Goal: Transaction & Acquisition: Purchase product/service

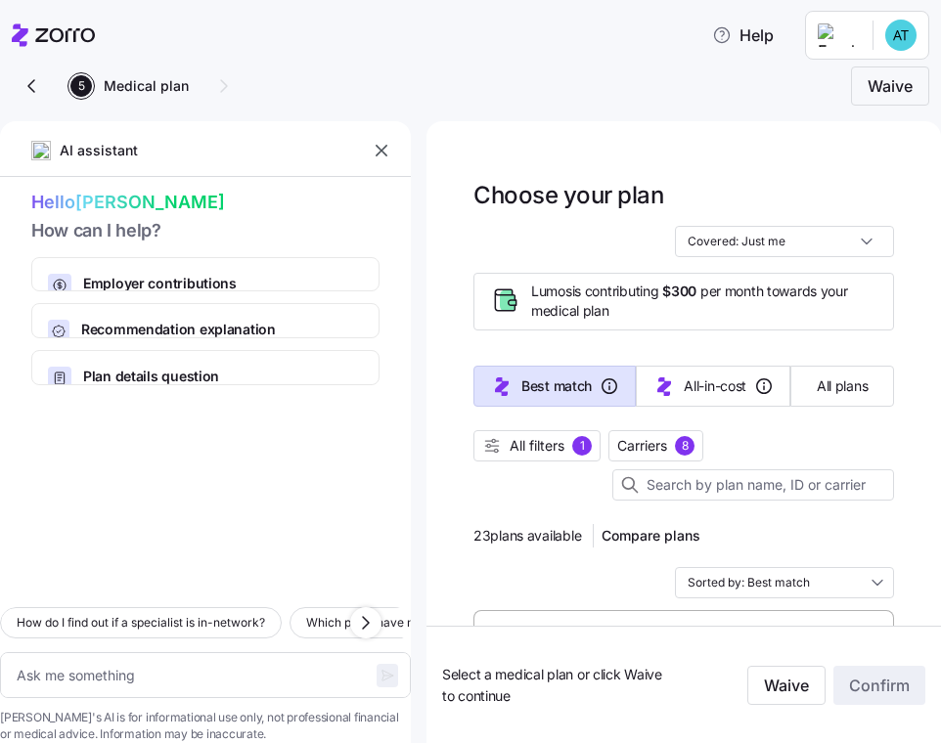
scroll to position [178, 0]
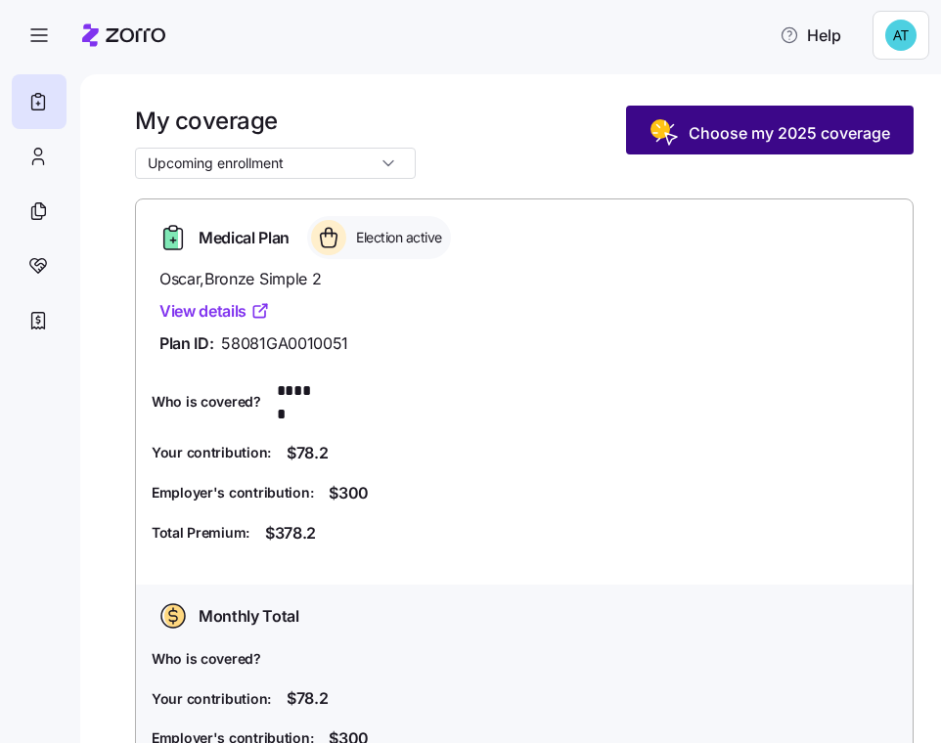
click at [729, 131] on span "Choose my 2025 coverage" at bounding box center [790, 132] width 202 height 23
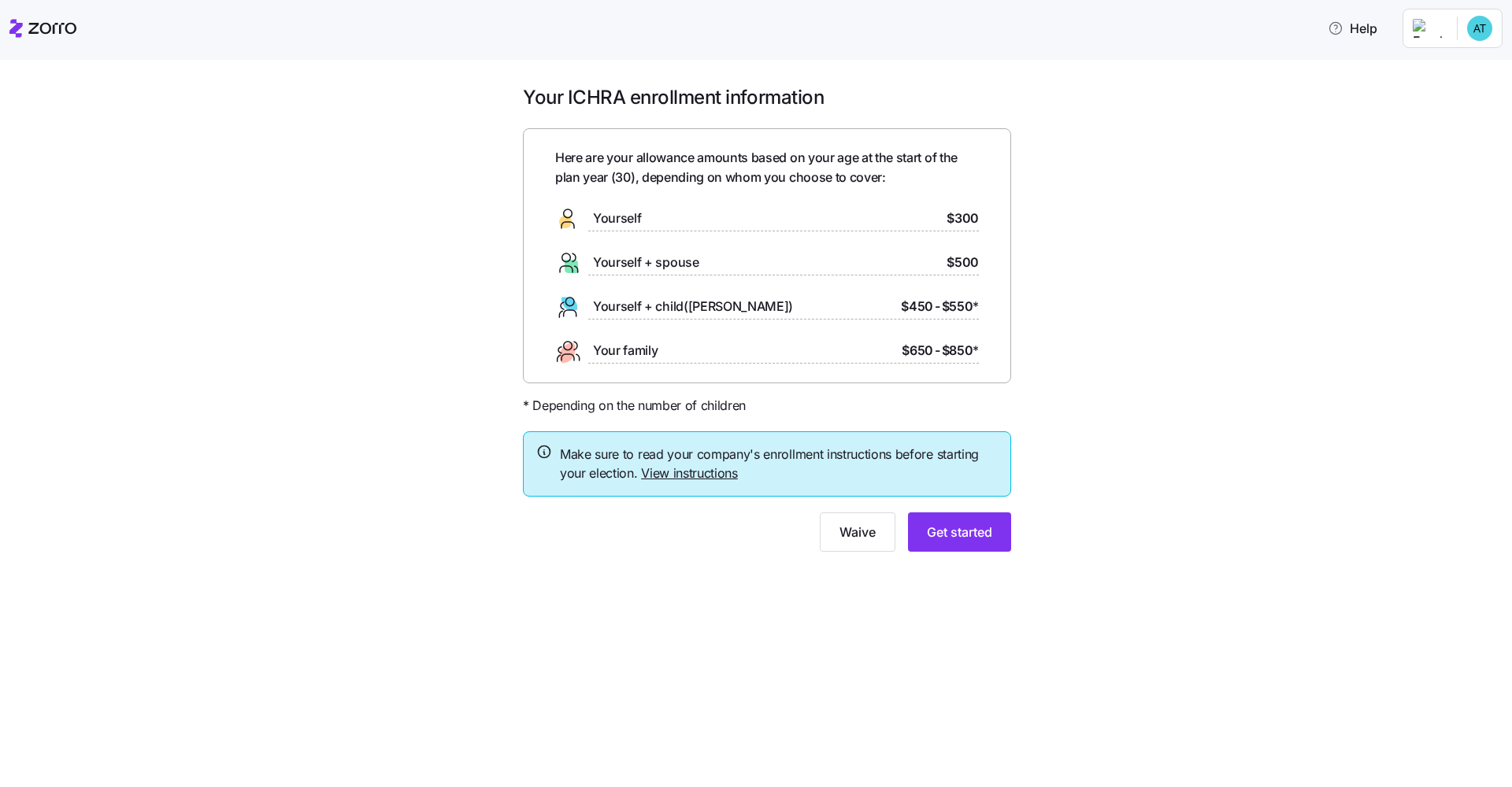
click at [706, 472] on link "View instructions" at bounding box center [689, 473] width 97 height 16
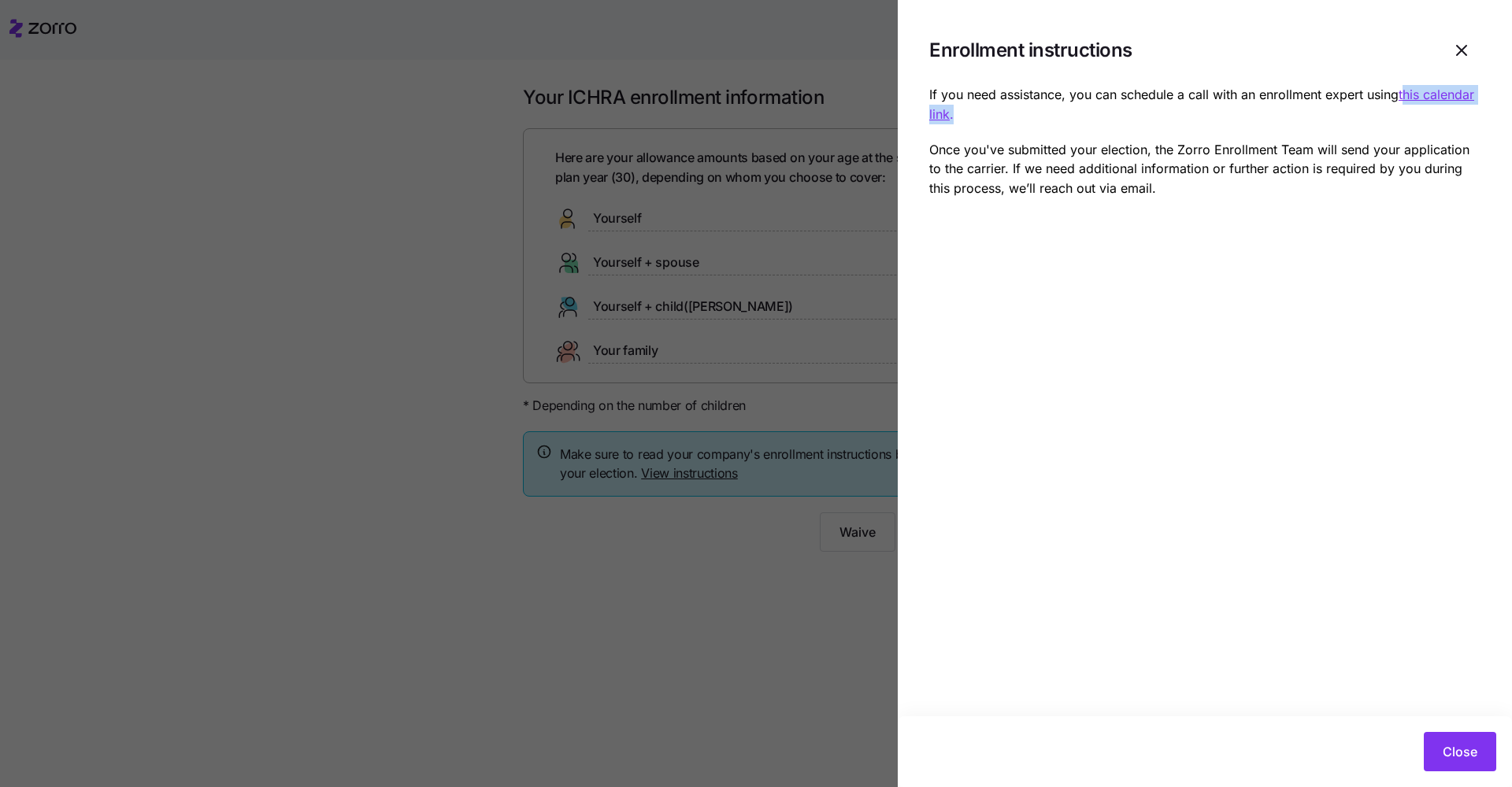
drag, startPoint x: 960, startPoint y: 110, endPoint x: 1407, endPoint y: 100, distance: 447.1
click at [757, 100] on p "If you need assistance, you can schedule a call with an enrollment expert using…" at bounding box center [1204, 105] width 552 height 39
click at [757, 597] on div at bounding box center [756, 394] width 1512 height 787
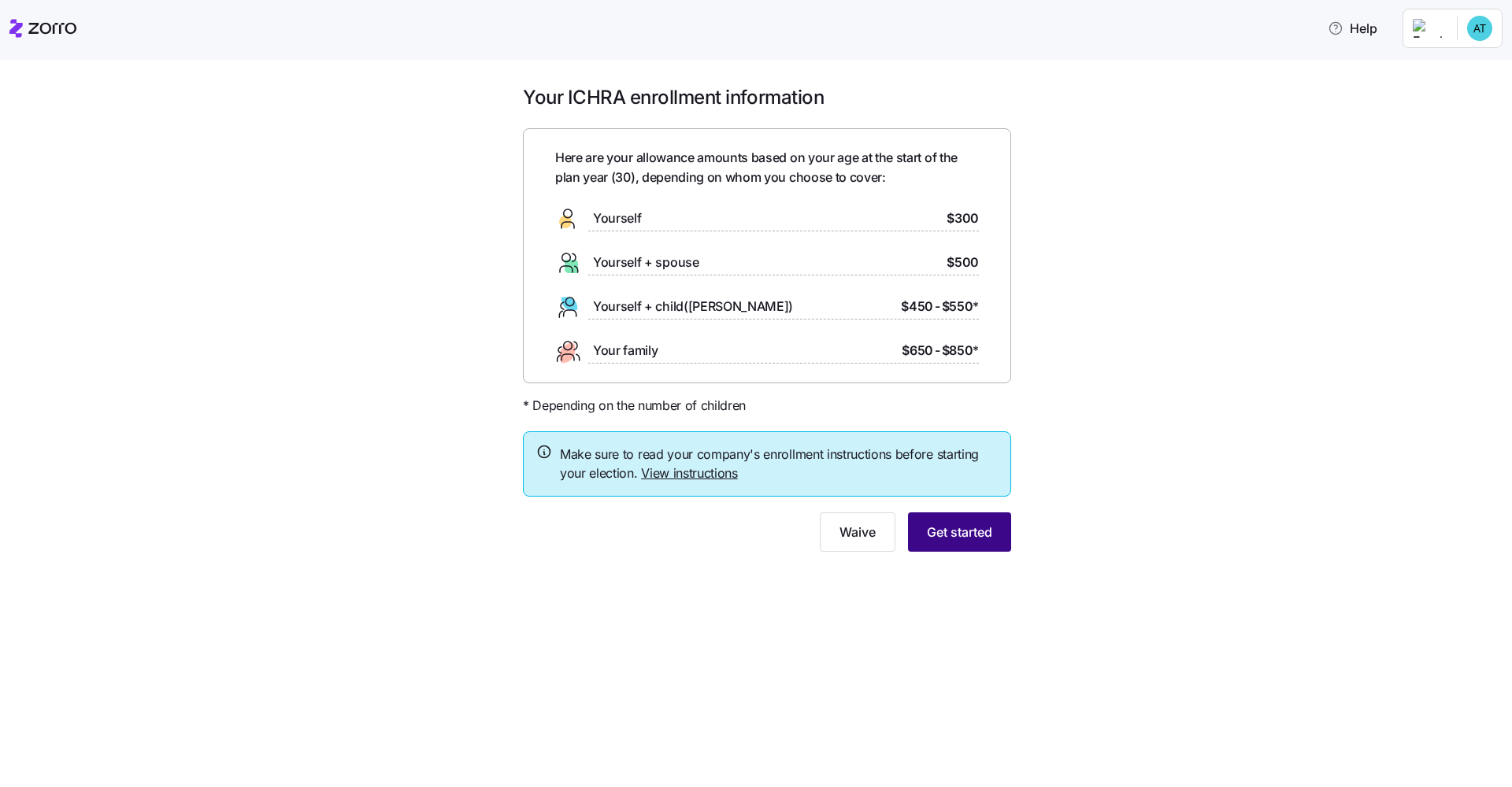
click at [757, 532] on span "Get started" at bounding box center [959, 532] width 65 height 19
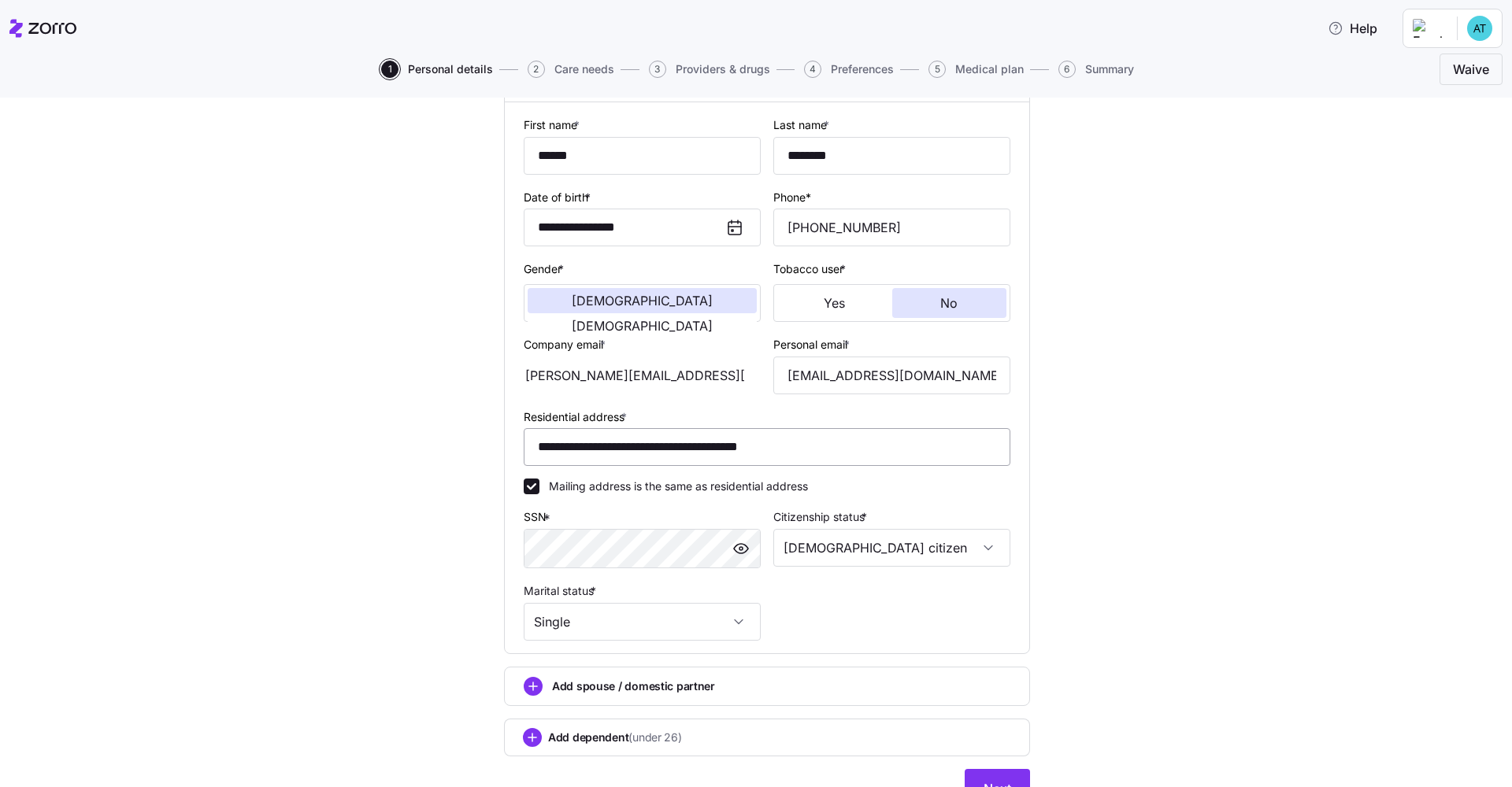
scroll to position [221, 0]
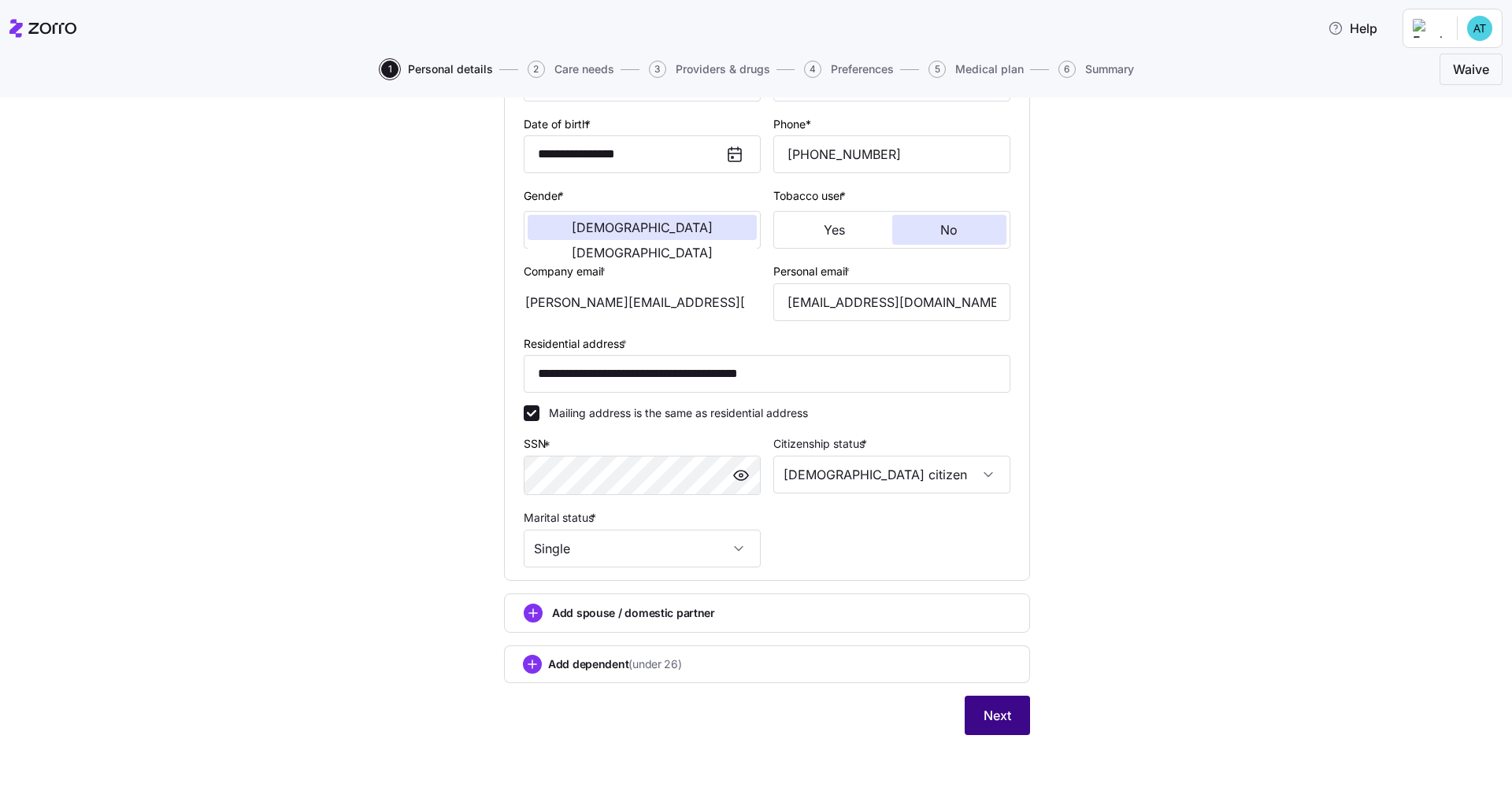
click at [757, 597] on button "Next" at bounding box center [997, 715] width 65 height 39
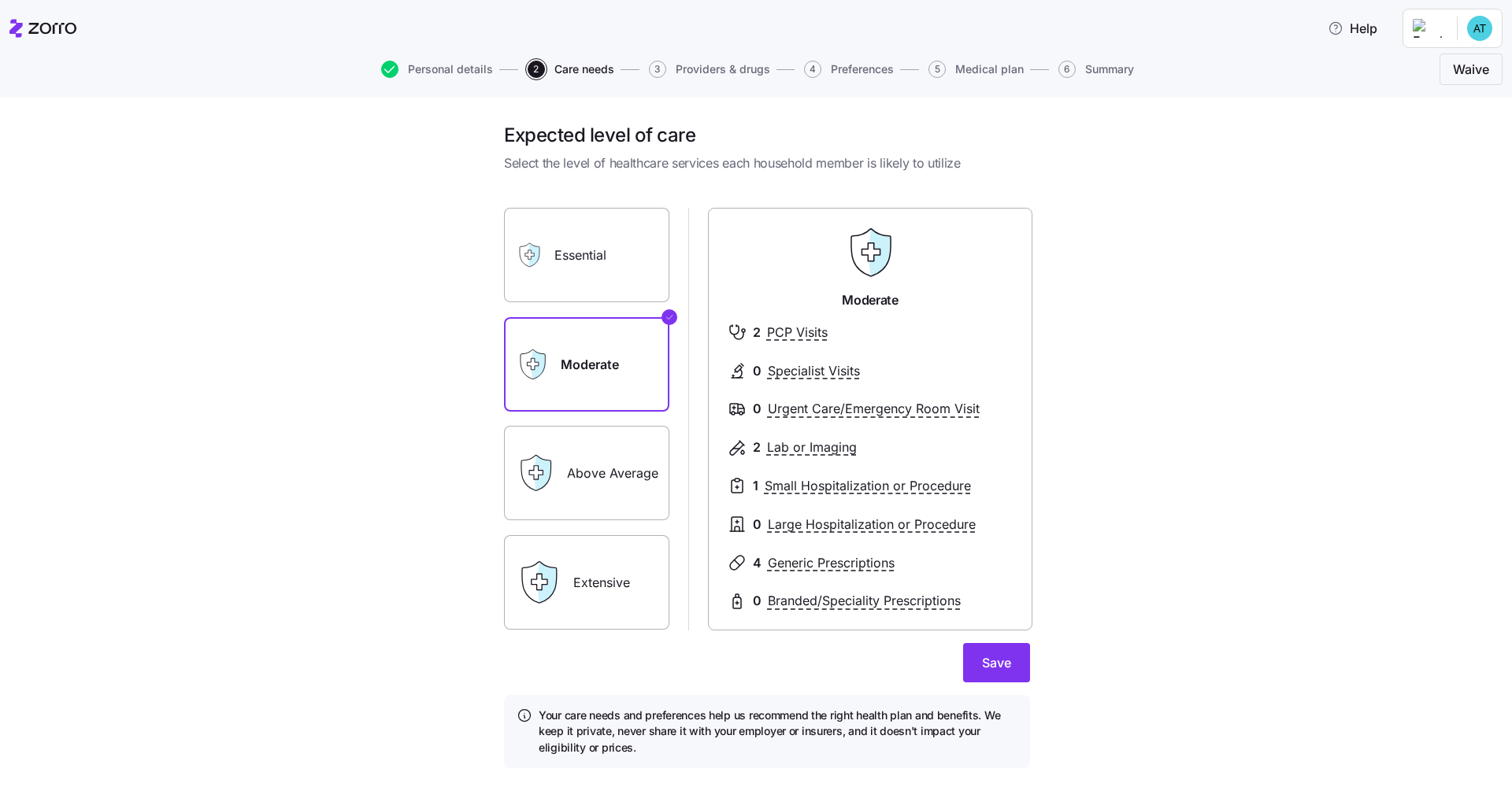
click at [655, 268] on label "Essential" at bounding box center [586, 254] width 165 height 94
click at [0, 0] on input "Essential" at bounding box center [0, 0] width 0 height 0
click at [622, 564] on label "Extensive" at bounding box center [586, 582] width 165 height 94
click at [0, 0] on input "Extensive" at bounding box center [0, 0] width 0 height 0
click at [625, 456] on label "Above Average" at bounding box center [586, 472] width 165 height 94
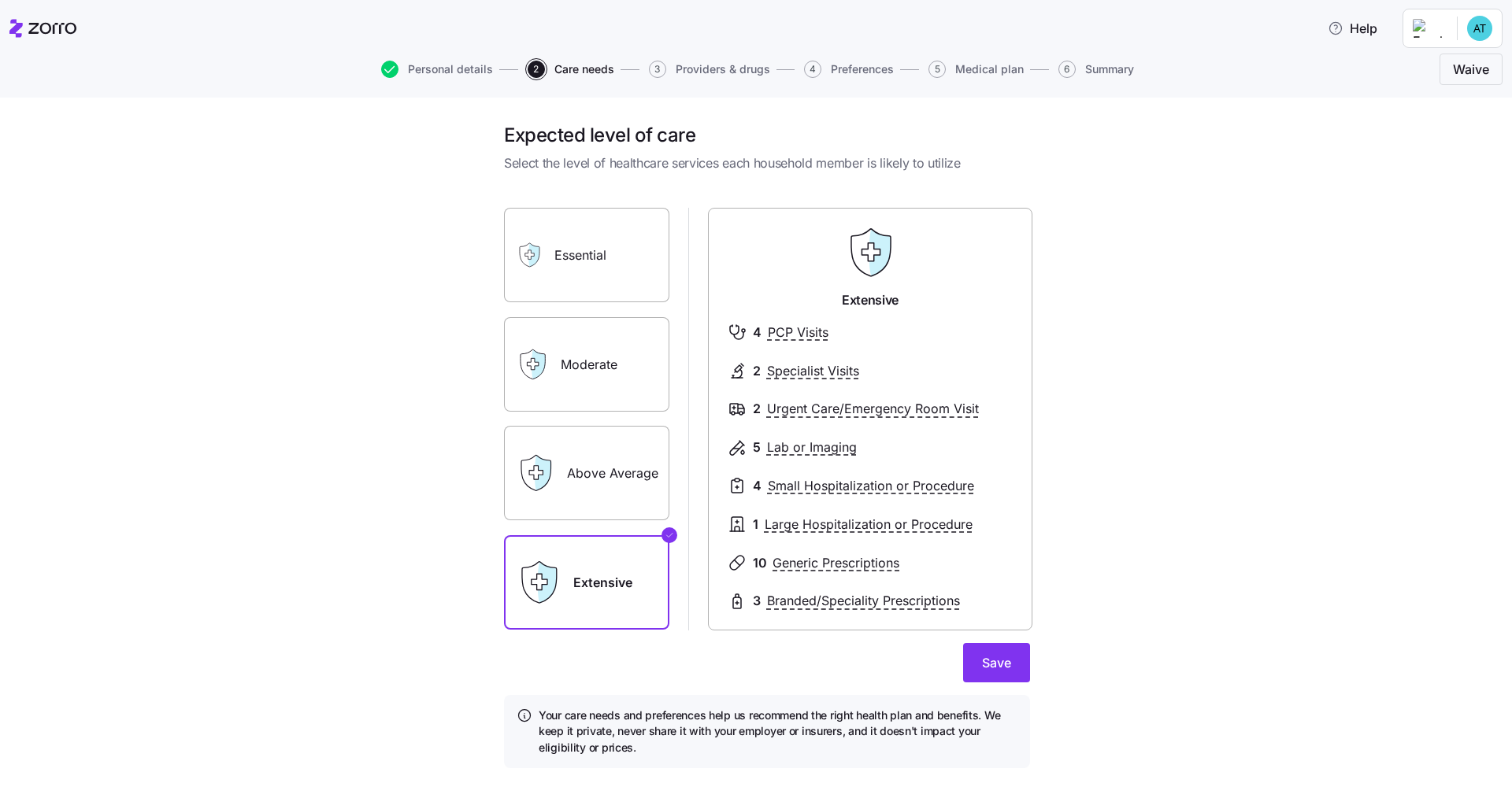
click at [0, 0] on input "Above Average" at bounding box center [0, 0] width 0 height 0
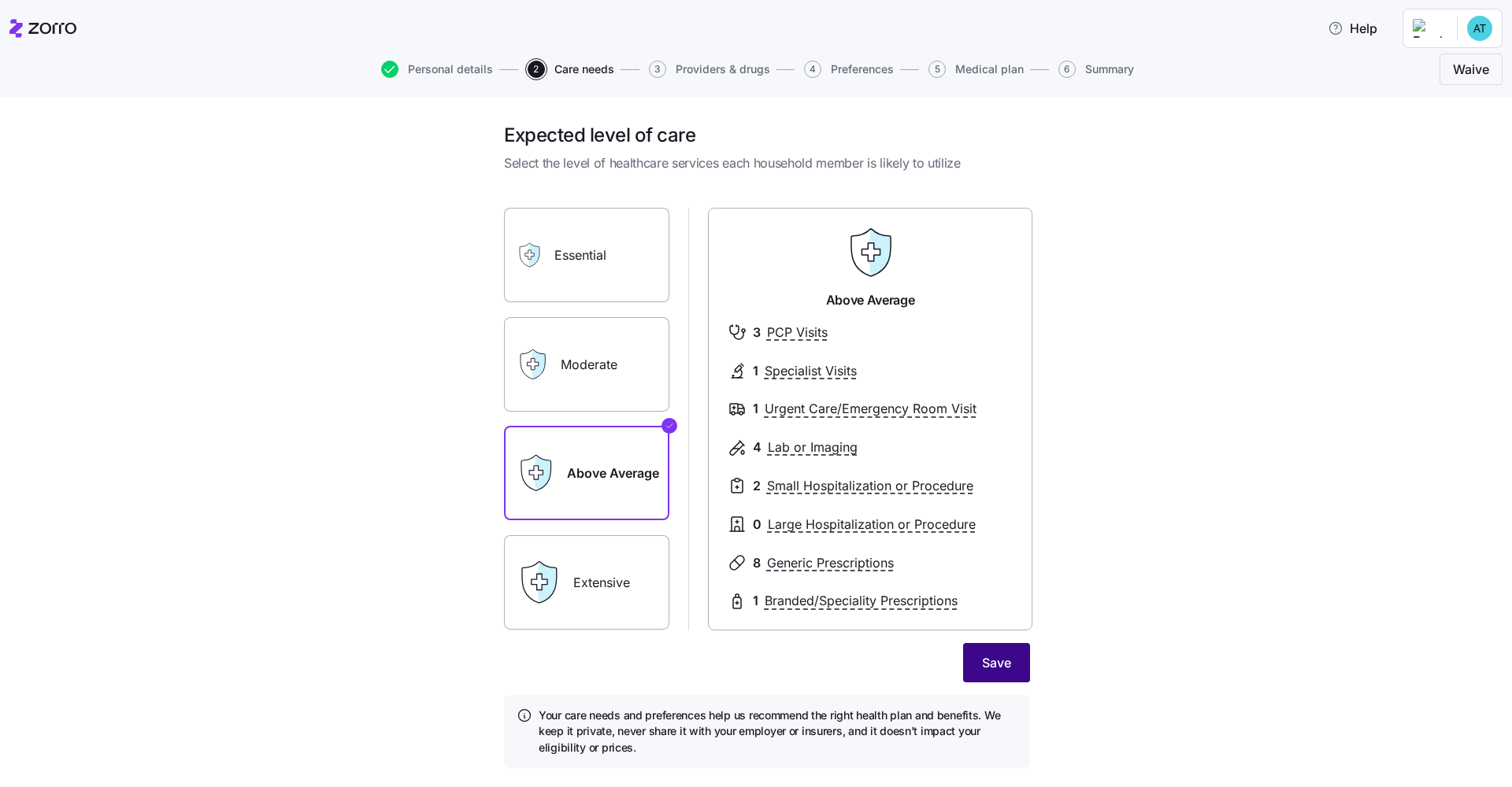
click at [757, 597] on span "Save" at bounding box center [997, 662] width 29 height 19
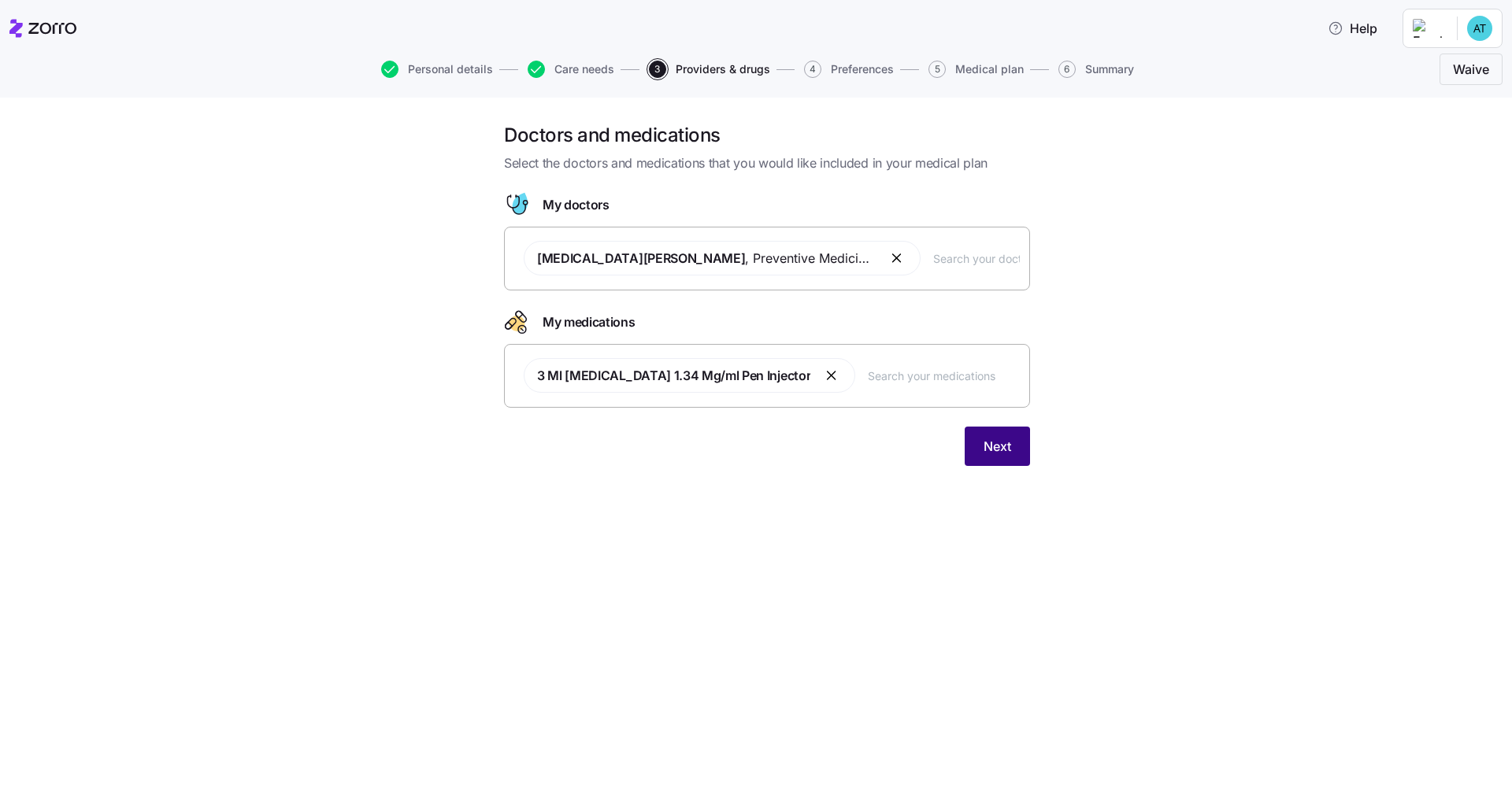
click at [757, 450] on span "Next" at bounding box center [998, 446] width 27 height 19
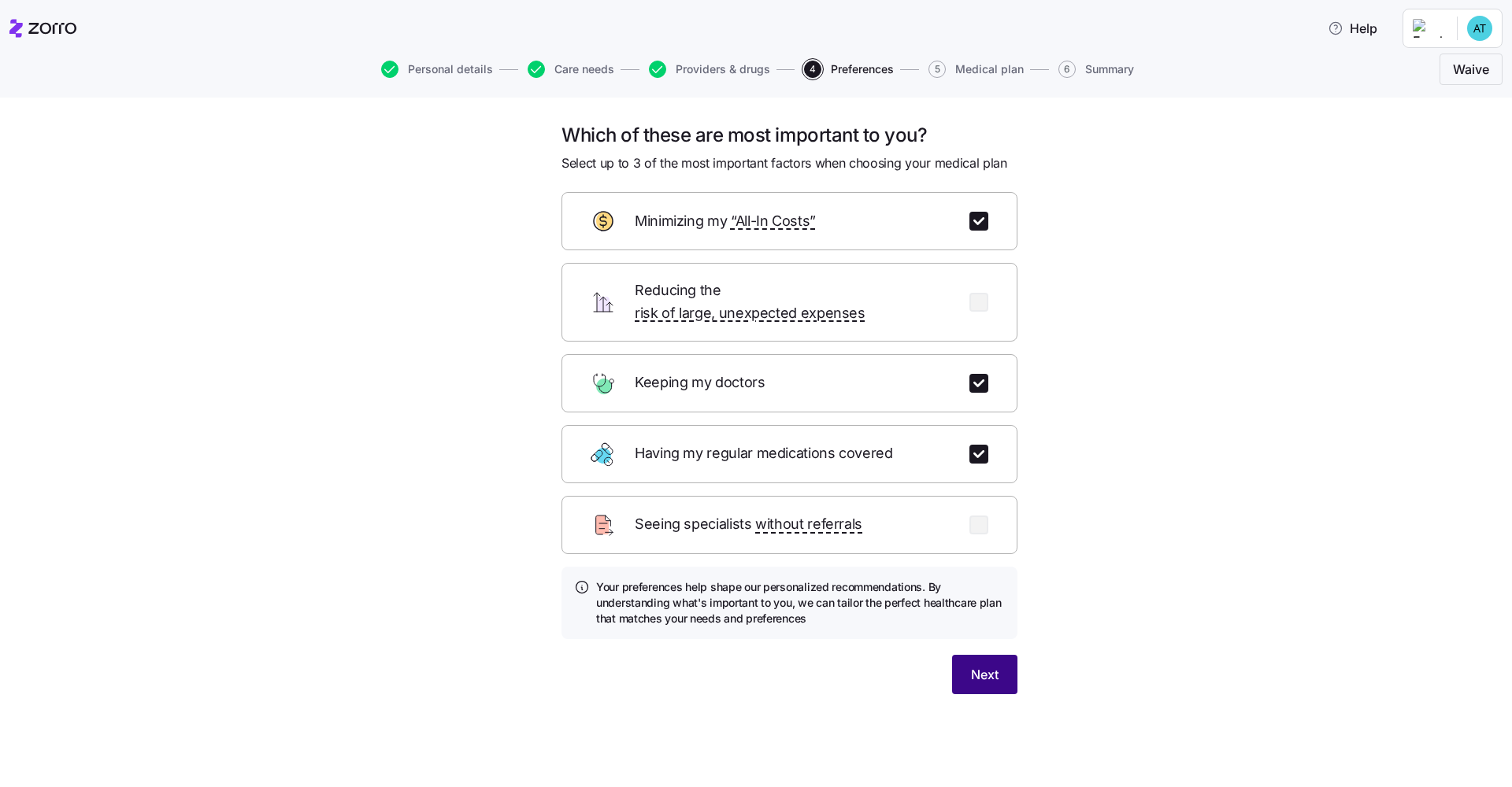
click at [757, 597] on span "Next" at bounding box center [985, 674] width 27 height 19
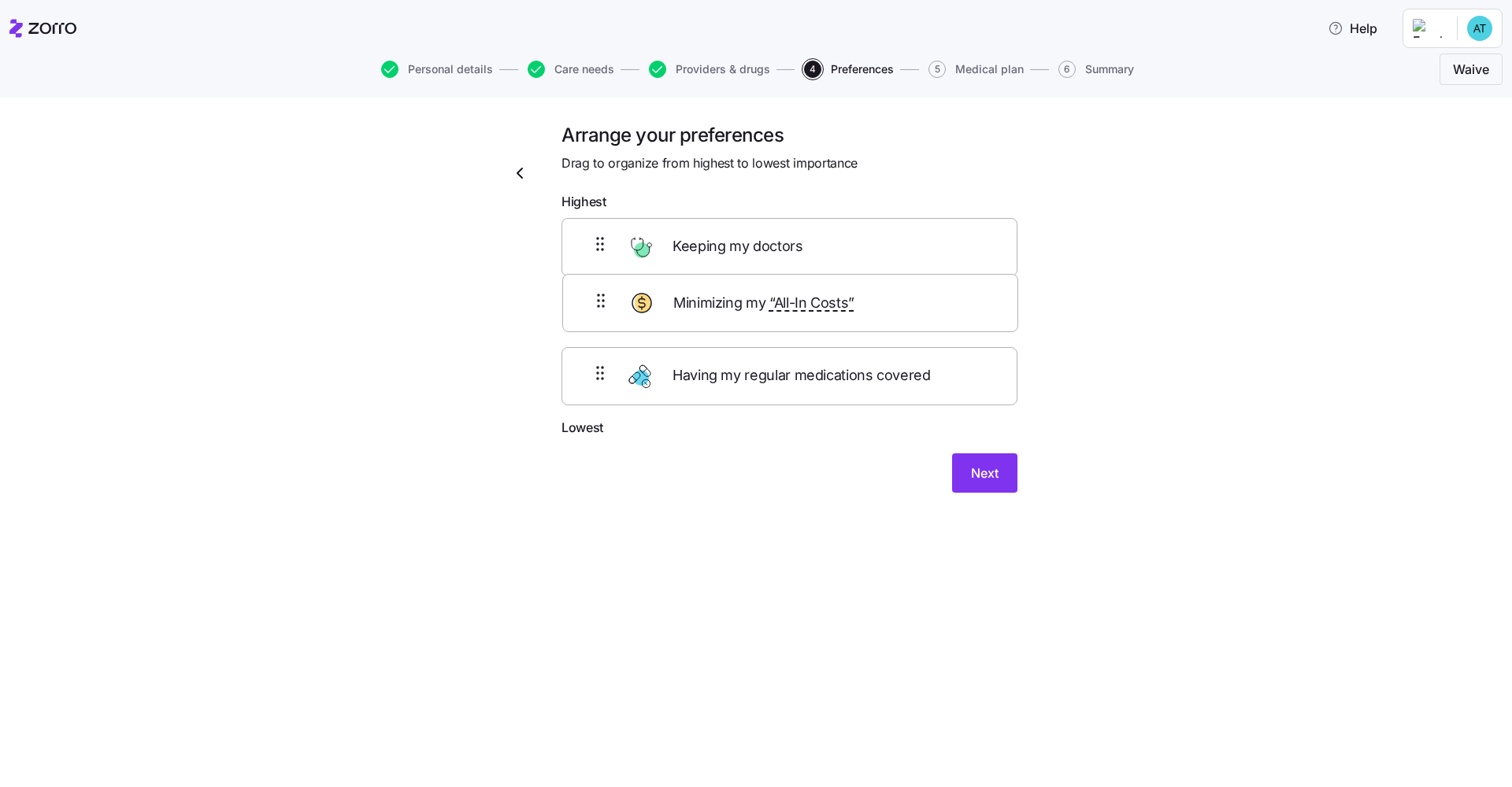
drag, startPoint x: 898, startPoint y: 249, endPoint x: 899, endPoint y: 310, distance: 61.0
click at [757, 310] on div "Minimizing my “All-In Costs” Keeping my doctors Having my regular medications c…" at bounding box center [789, 318] width 456 height 200
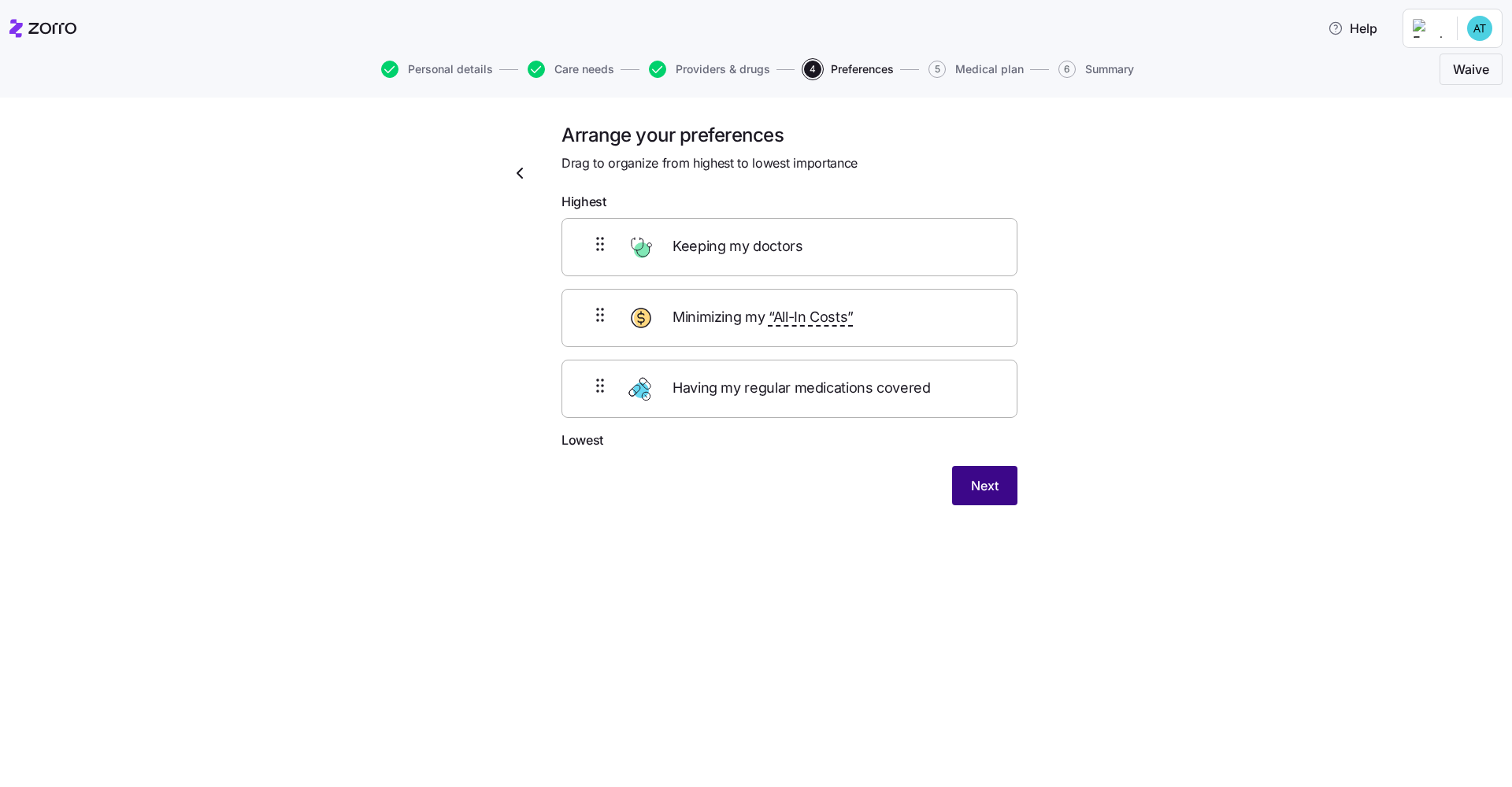
click at [757, 476] on span "Next" at bounding box center [985, 485] width 27 height 19
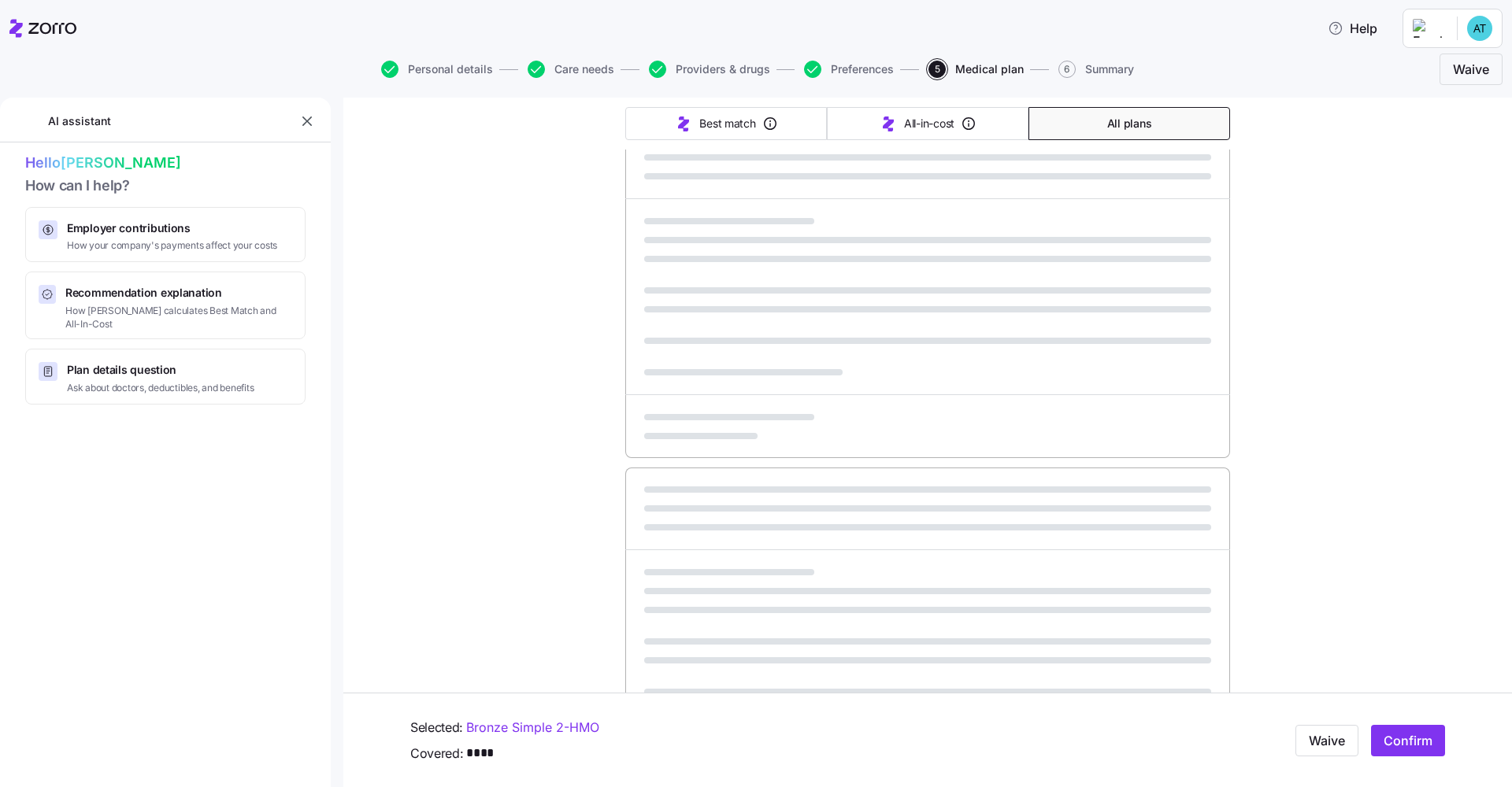
scroll to position [276, 0]
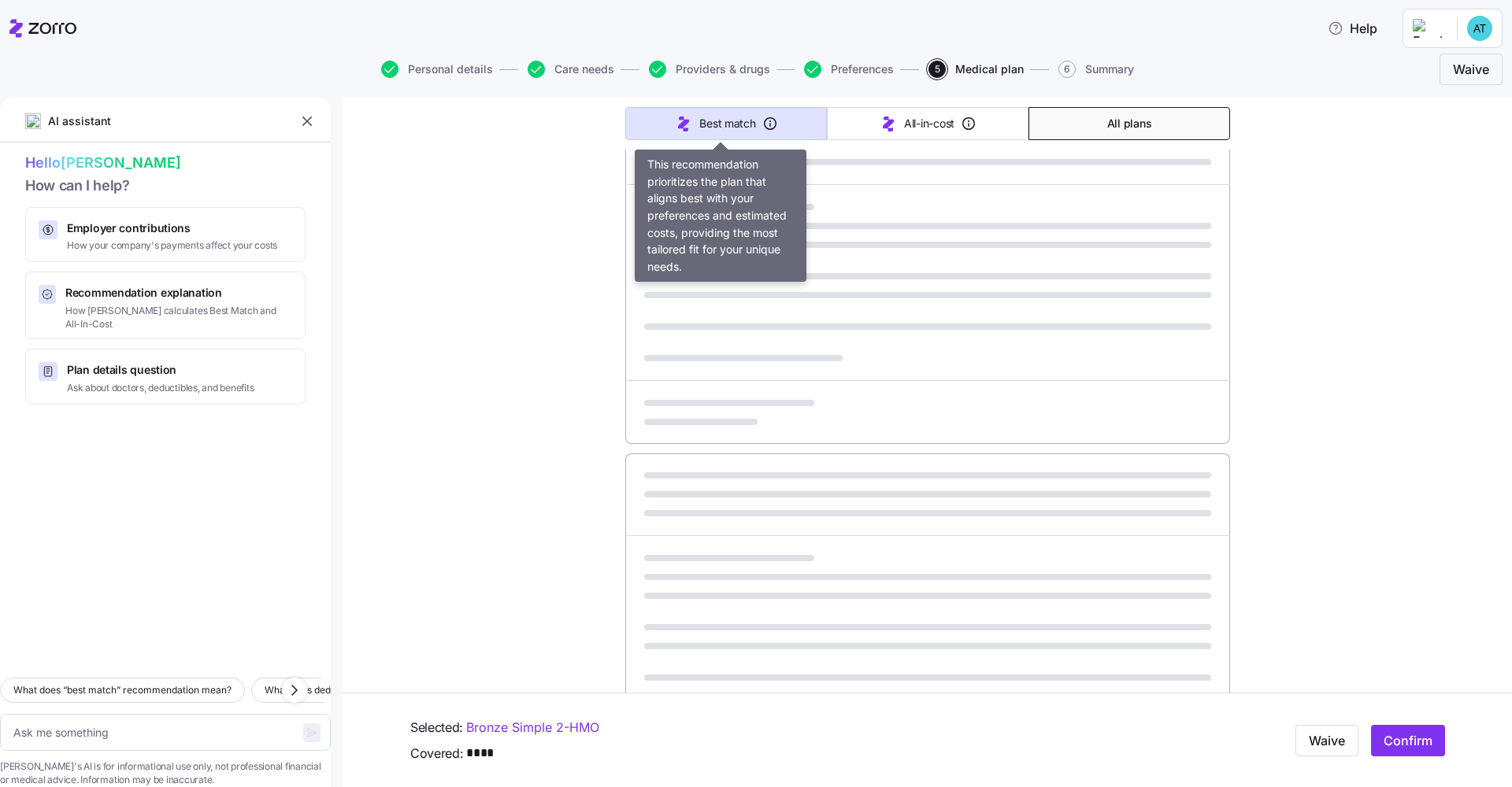
click at [714, 134] on button "Best match" at bounding box center [726, 123] width 201 height 33
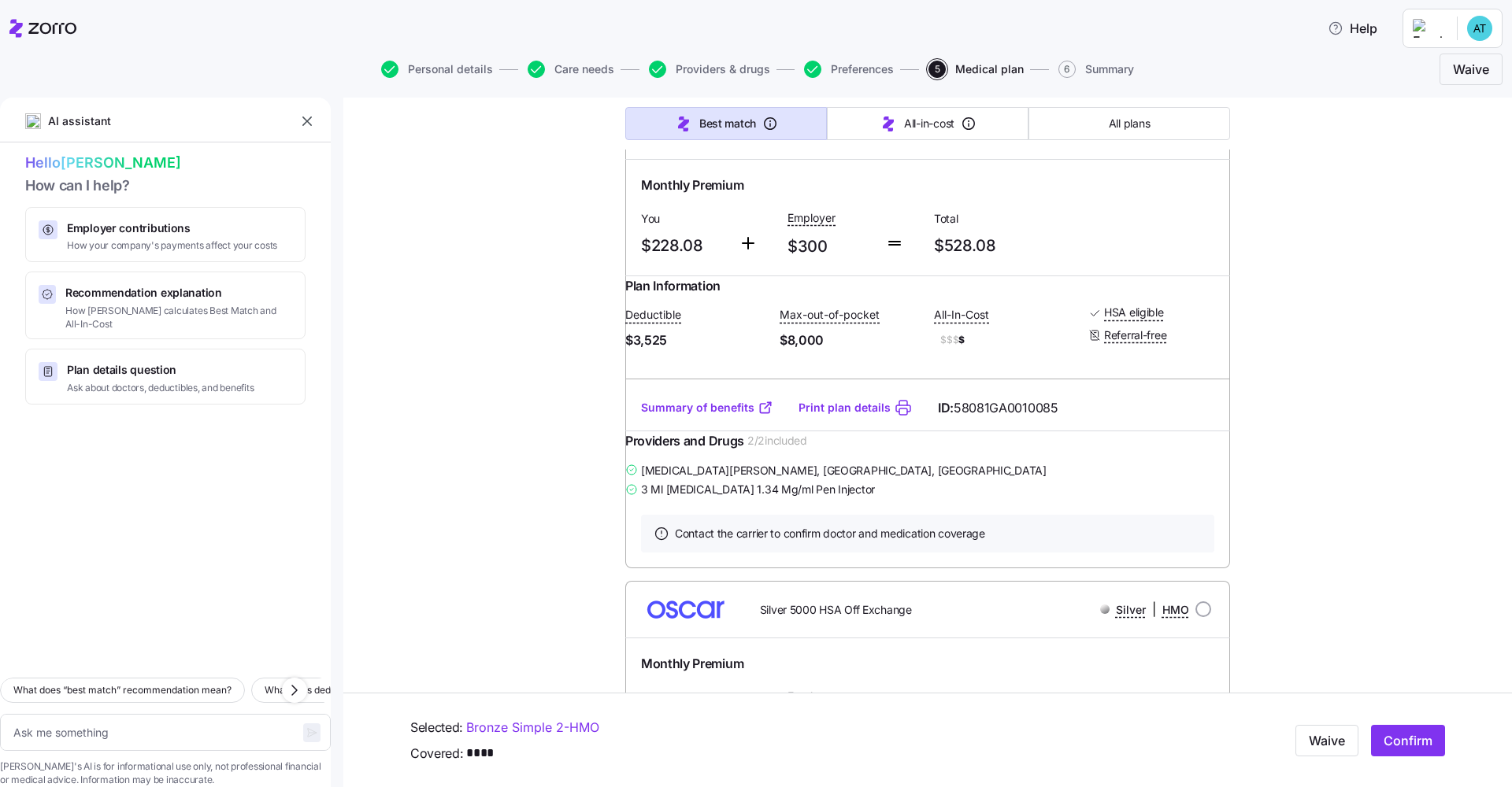
type textarea "x"
type input "Sorted by: Best match"
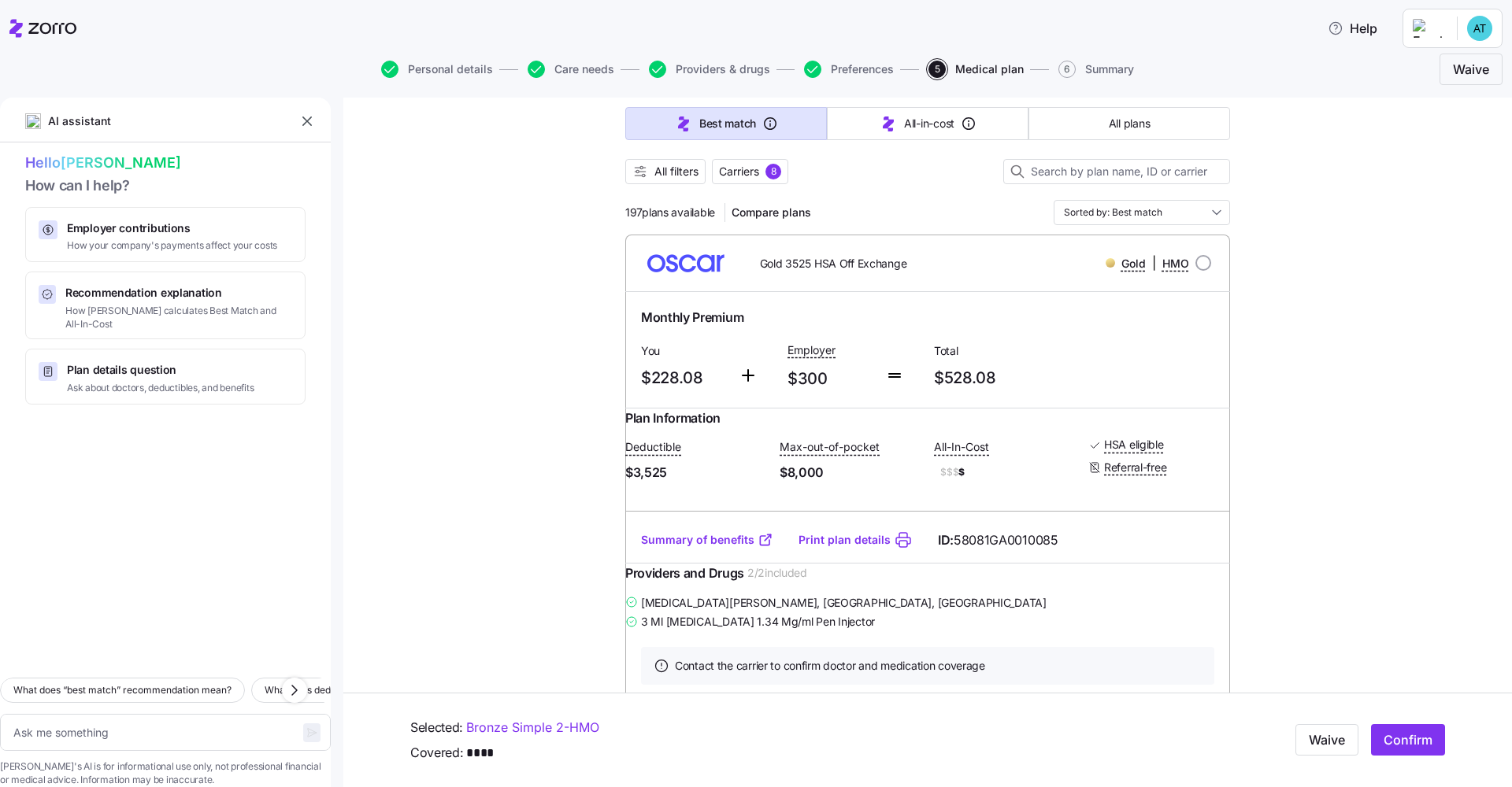
scroll to position [141, 0]
click at [757, 130] on span "All plans" at bounding box center [1129, 127] width 41 height 16
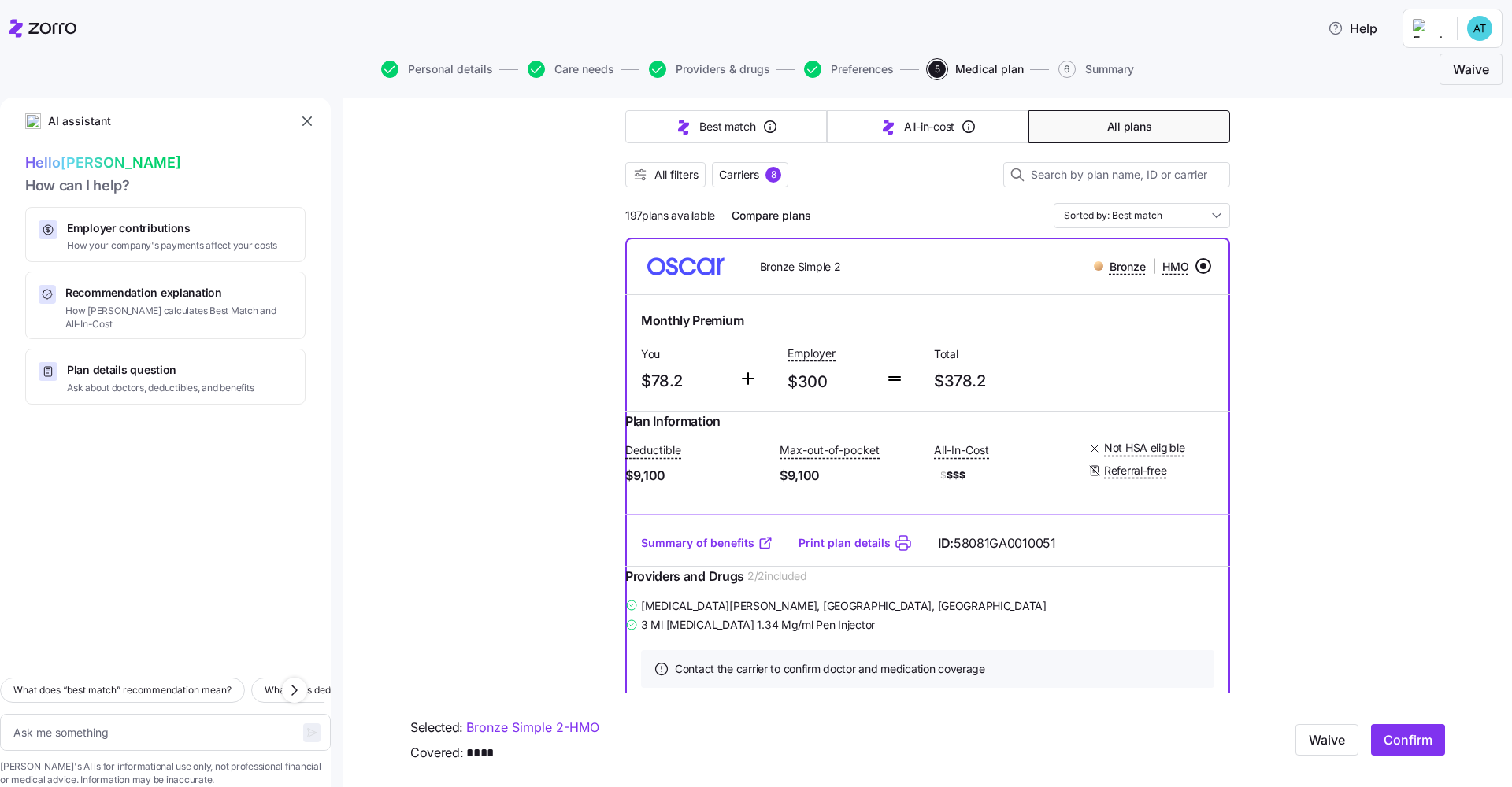
type textarea "x"
type input "Sorted by: Premium"
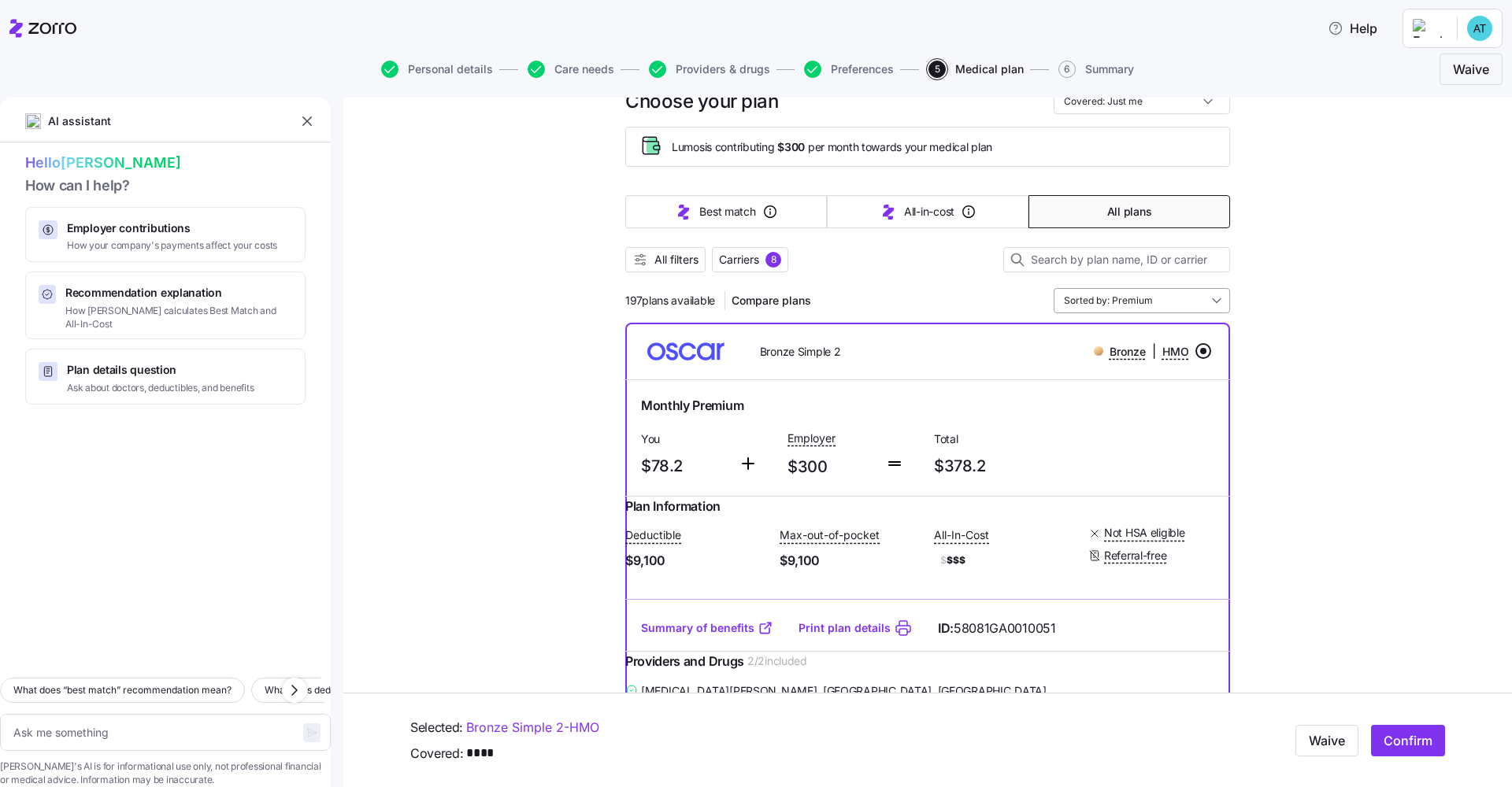
scroll to position [0, 0]
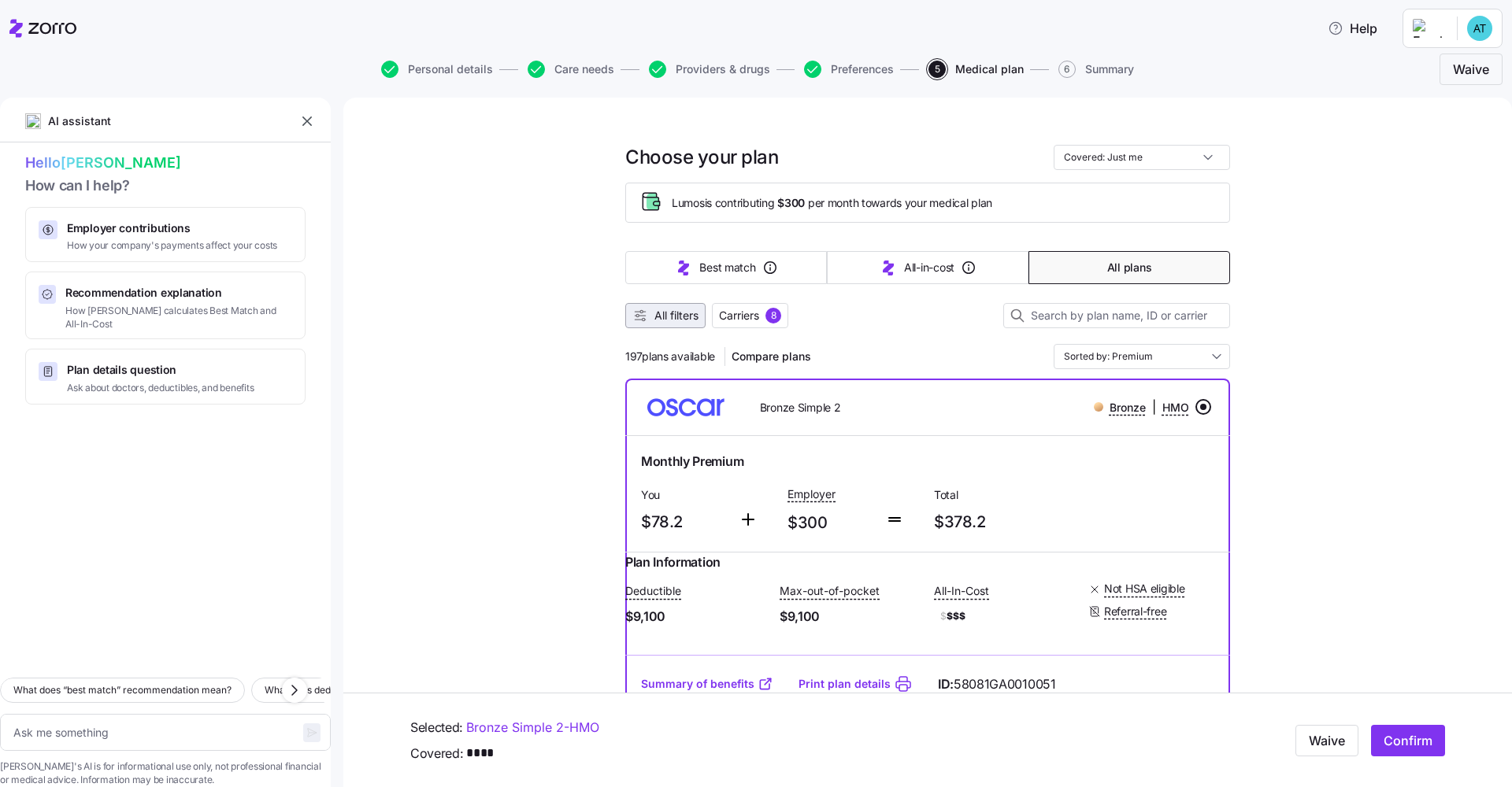
click at [680, 319] on span "All filters" at bounding box center [676, 315] width 44 height 16
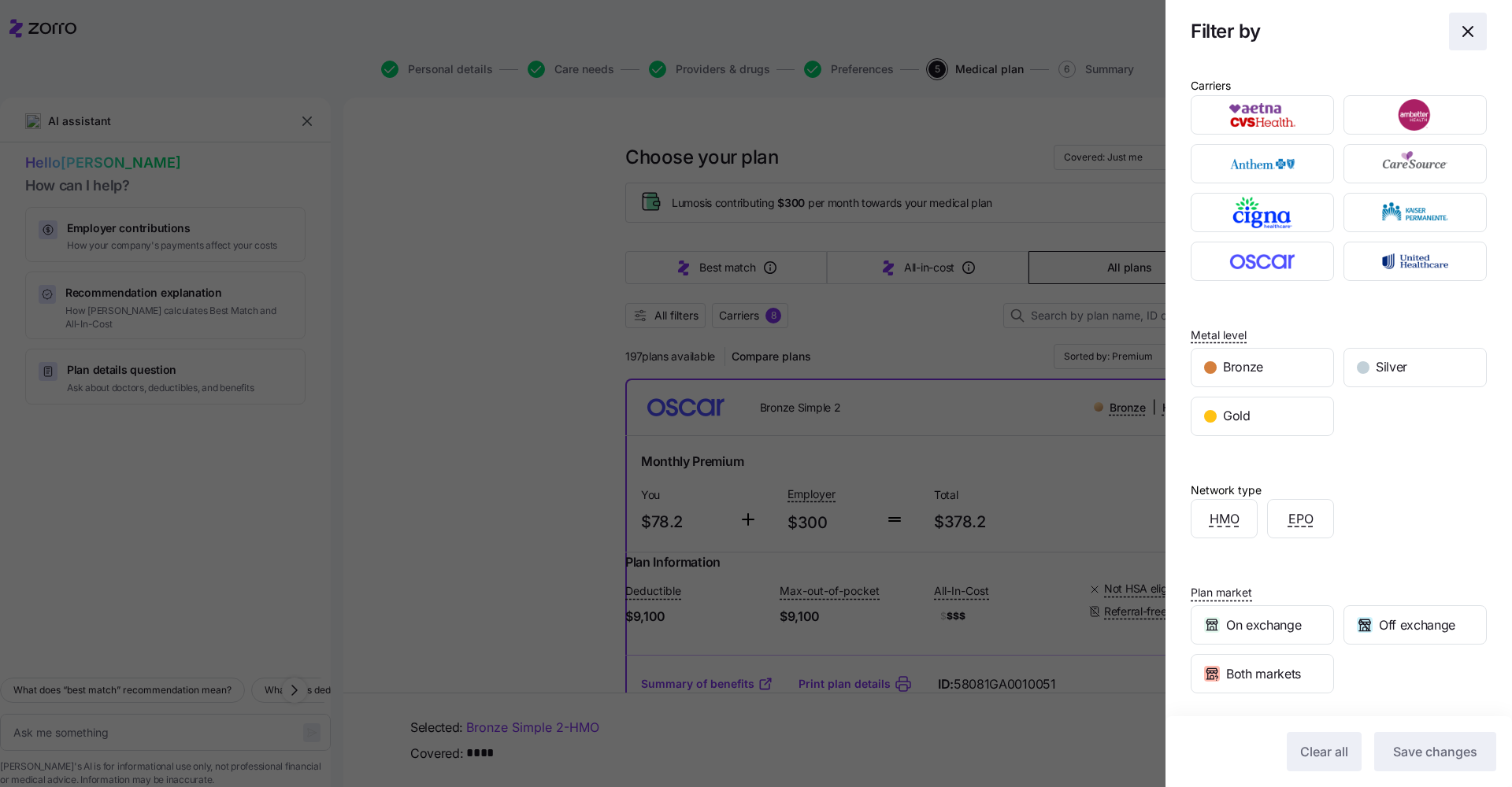
click at [757, 28] on icon "button" at bounding box center [1468, 31] width 19 height 19
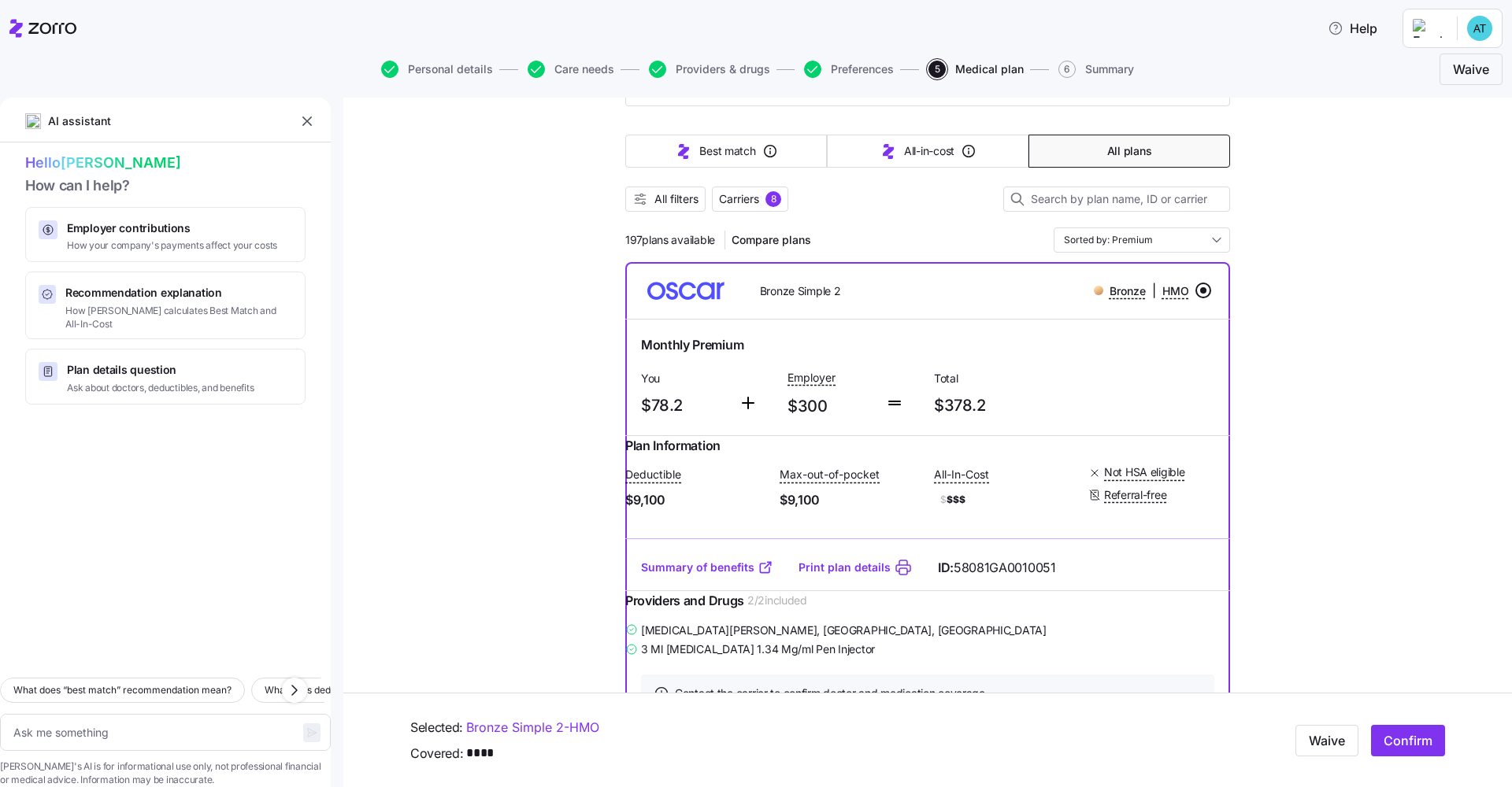
scroll to position [210, 0]
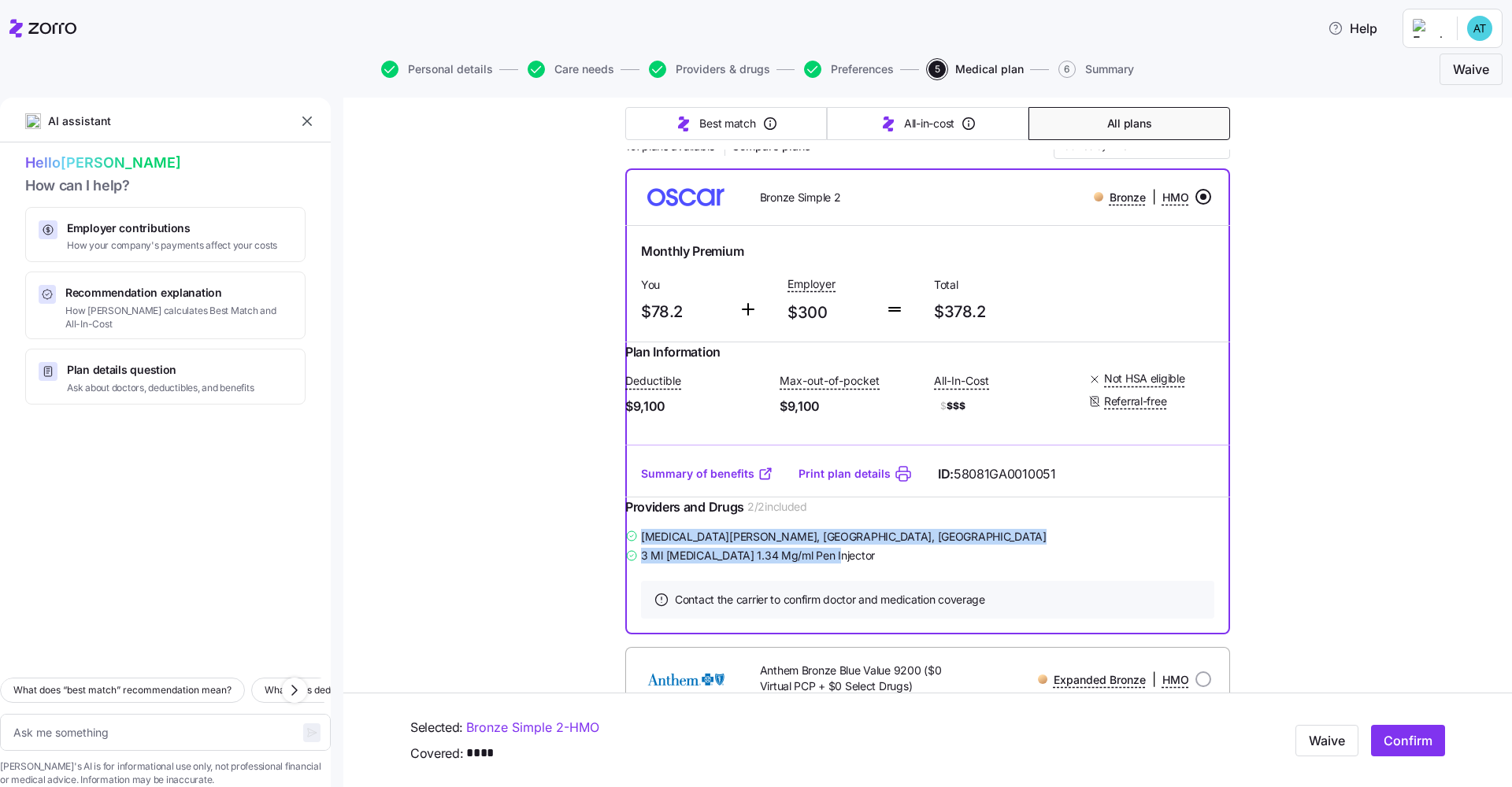
drag, startPoint x: 853, startPoint y: 587, endPoint x: 640, endPoint y: 563, distance: 214.3
click at [640, 563] on div "Amira Elsayed , Canton, GA 3 Ml Ozempic 1.34 Mg/ml Pen Injector" at bounding box center [927, 546] width 605 height 39
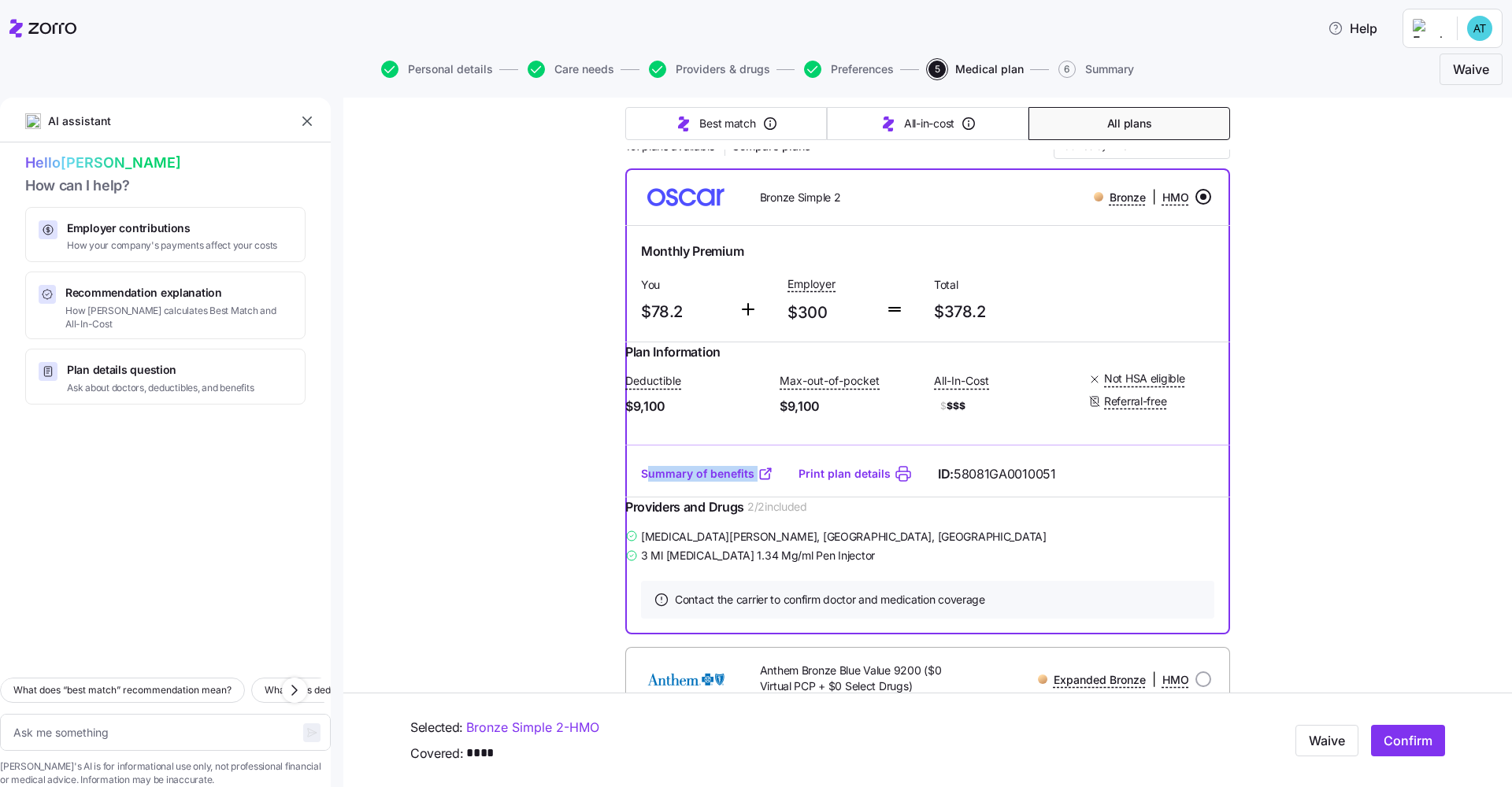
drag, startPoint x: 777, startPoint y: 488, endPoint x: 639, endPoint y: 488, distance: 138.0
click at [639, 488] on div "Summary of benefits Print plan details ID: 58081GA0010051" at bounding box center [927, 475] width 605 height 45
click at [118, 597] on textarea at bounding box center [165, 732] width 331 height 37
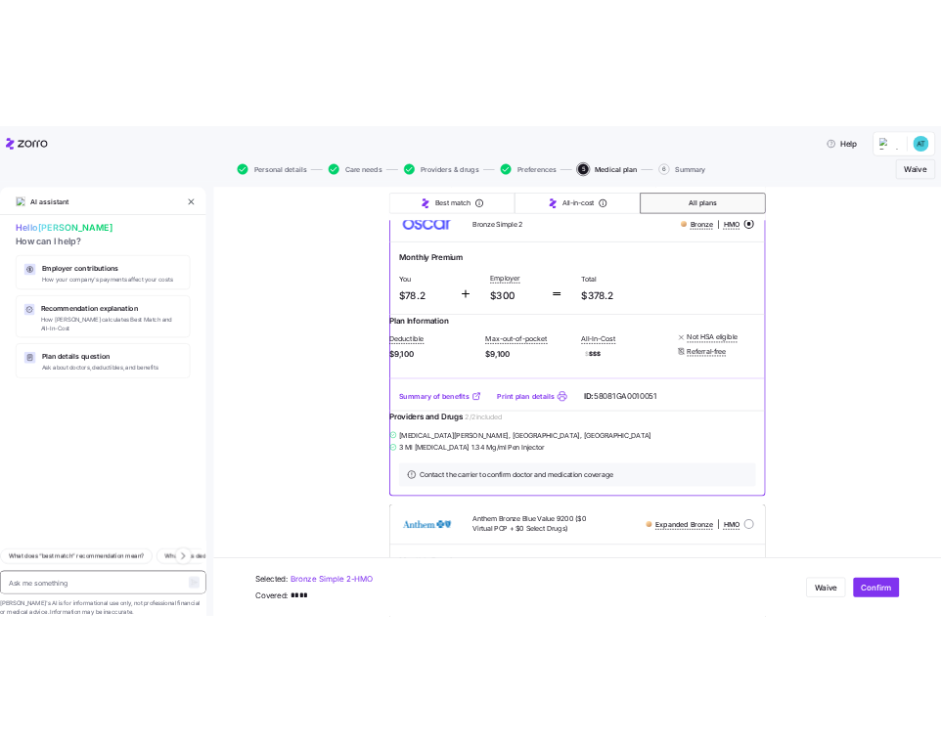
scroll to position [239, 0]
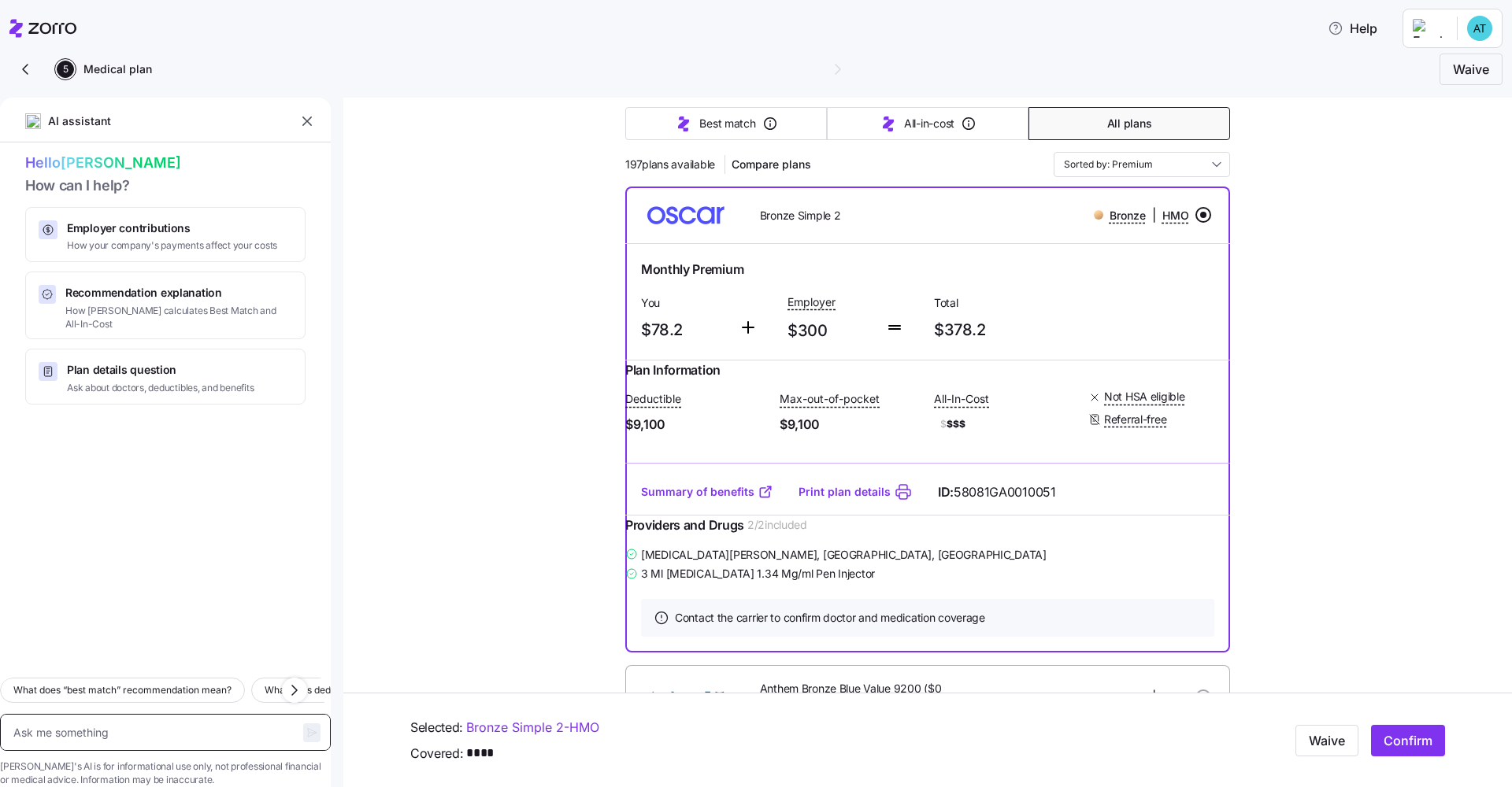
type textarea "x"
